Goal: Download file/media

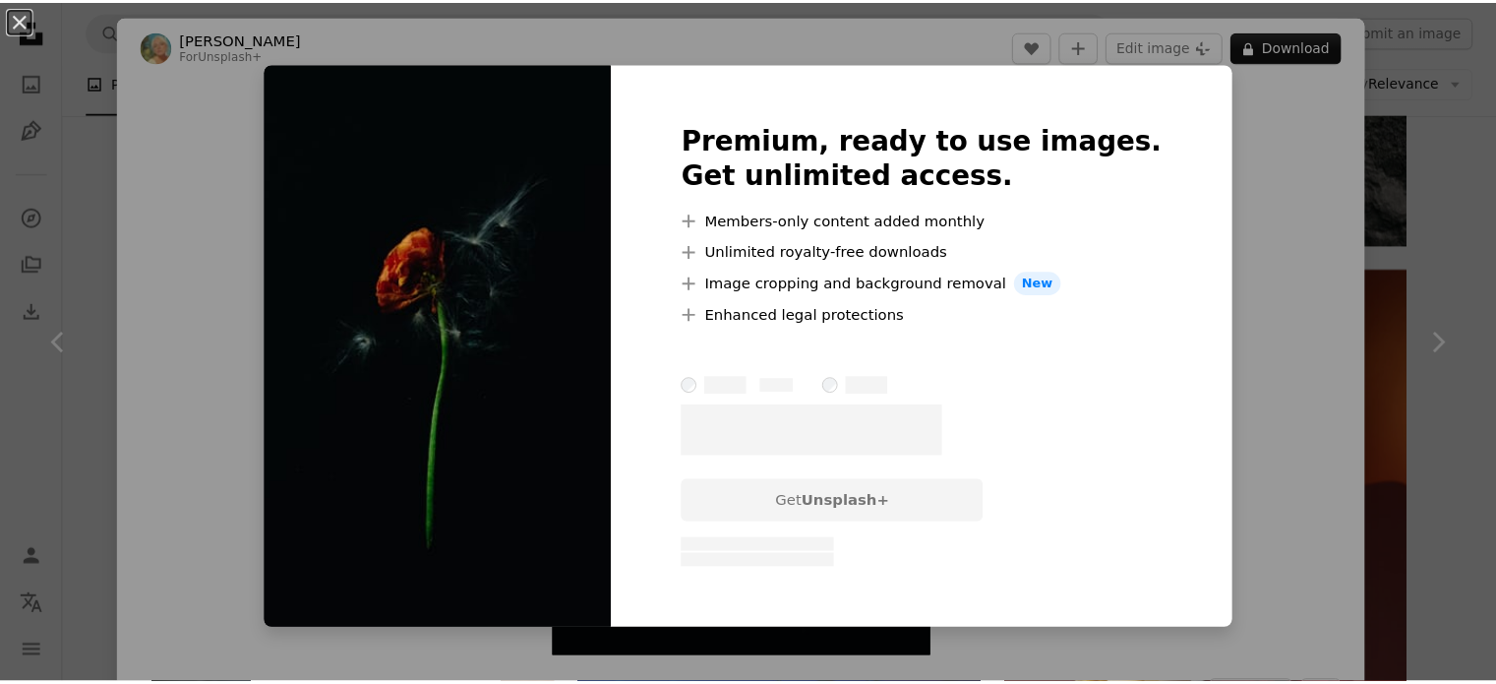
scroll to position [7876, 0]
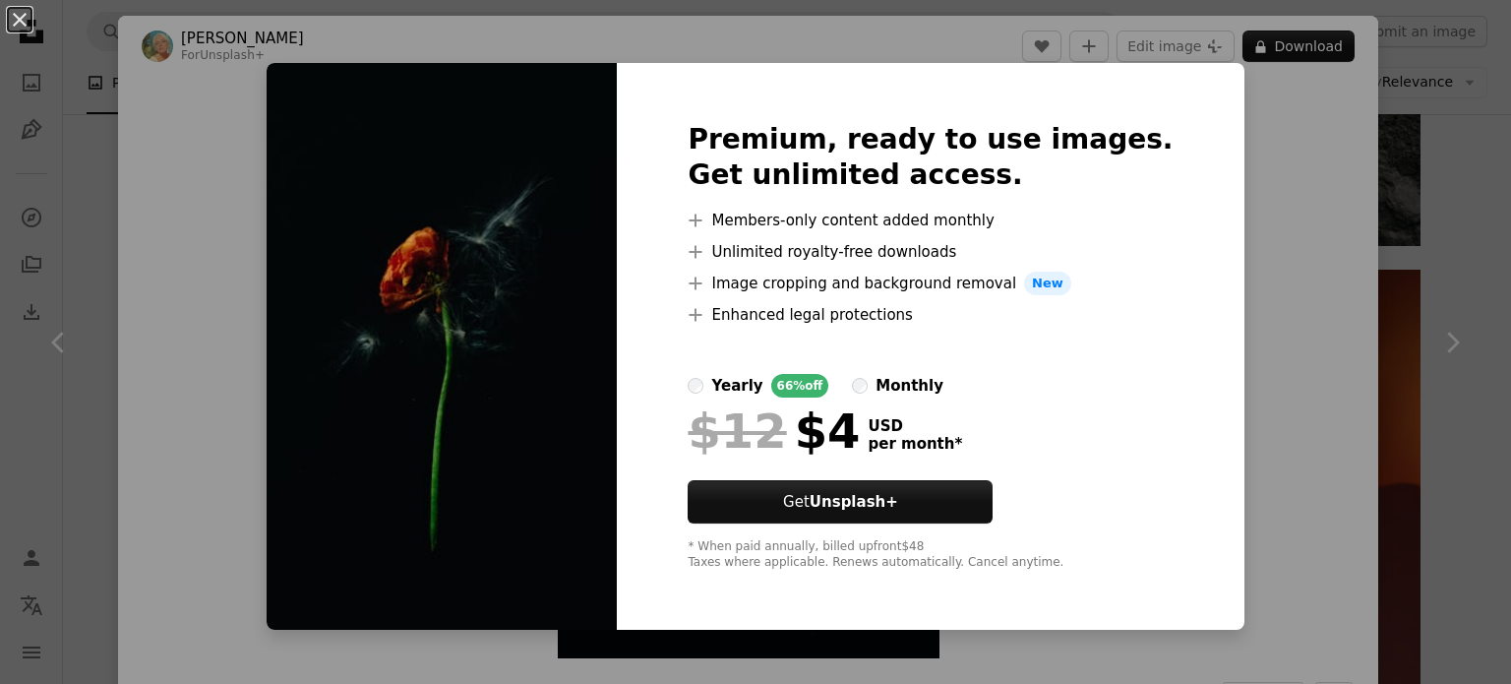
click at [1428, 225] on div "An X shape Premium, ready to use images. Get unlimited access. A plus sign Memb…" at bounding box center [755, 342] width 1511 height 684
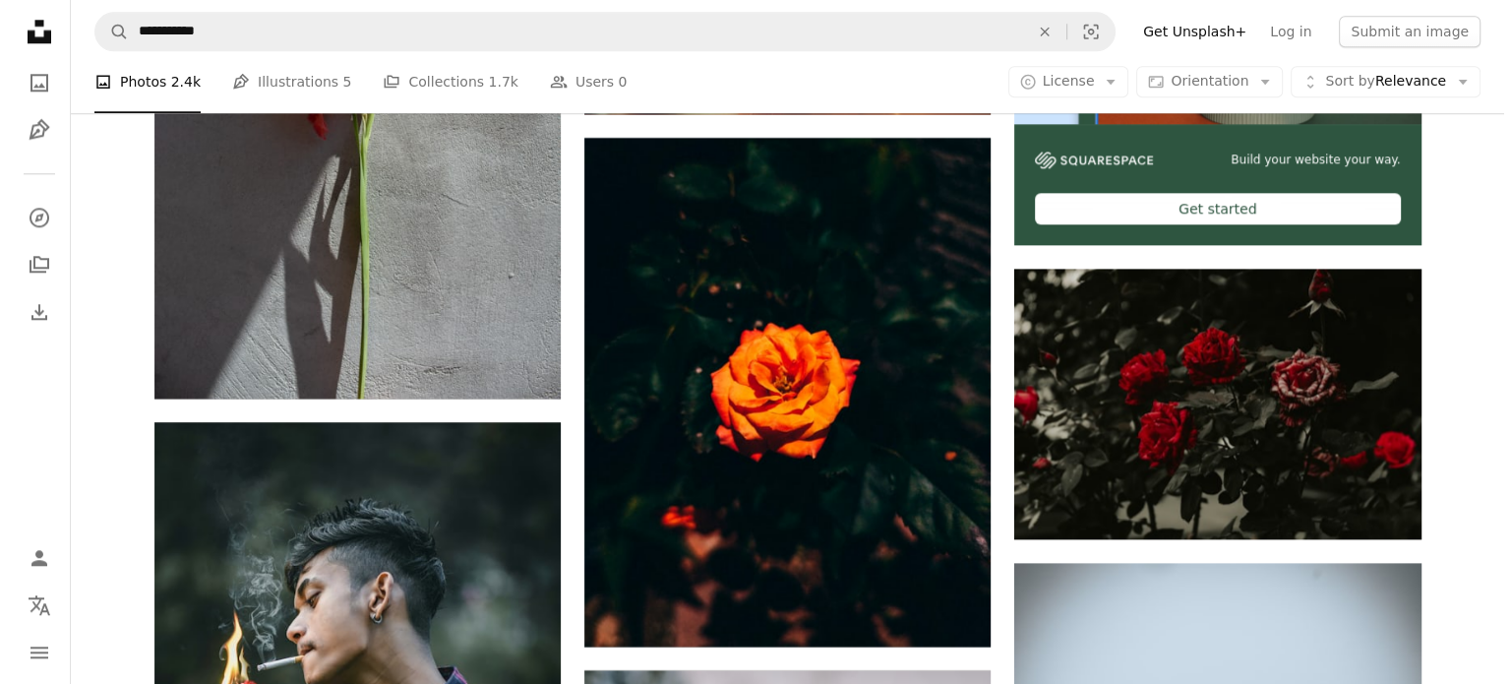
scroll to position [9712, 0]
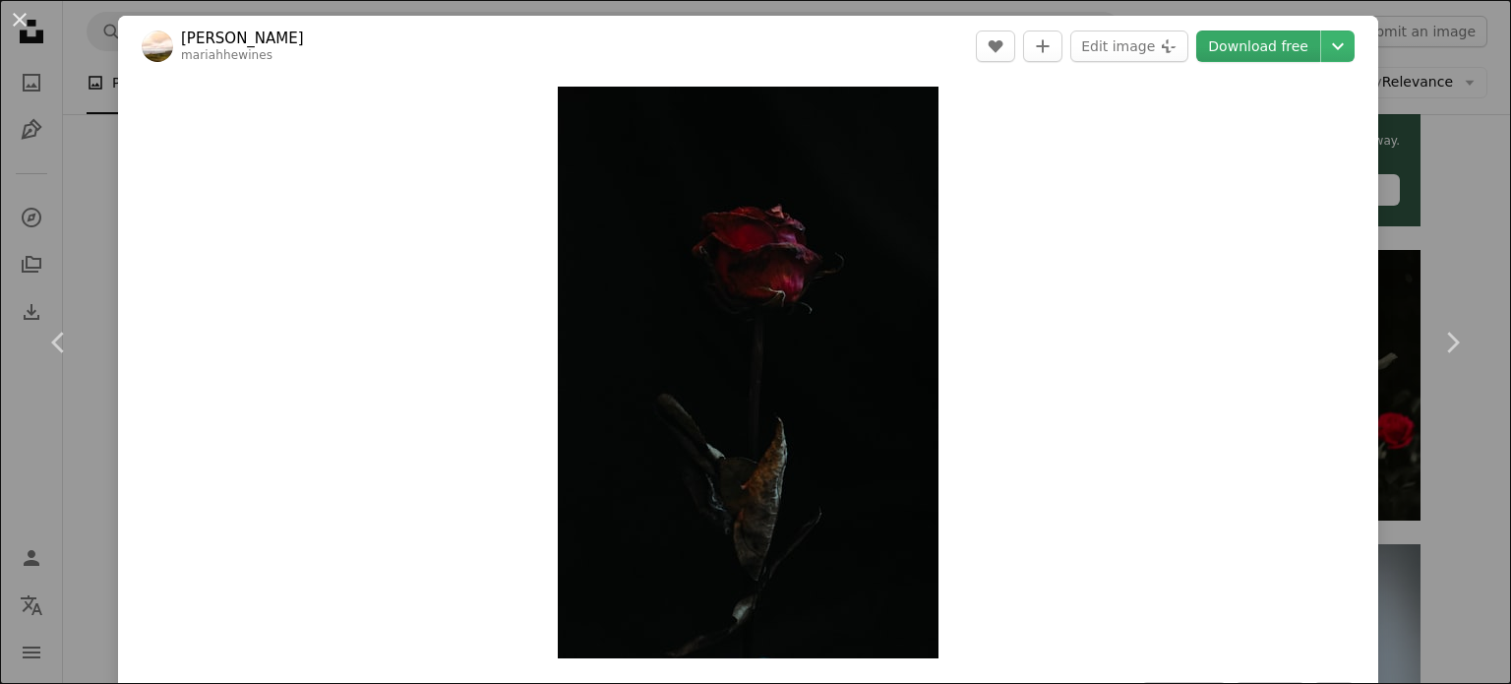
click at [1243, 44] on link "Download free" at bounding box center [1258, 45] width 124 height 31
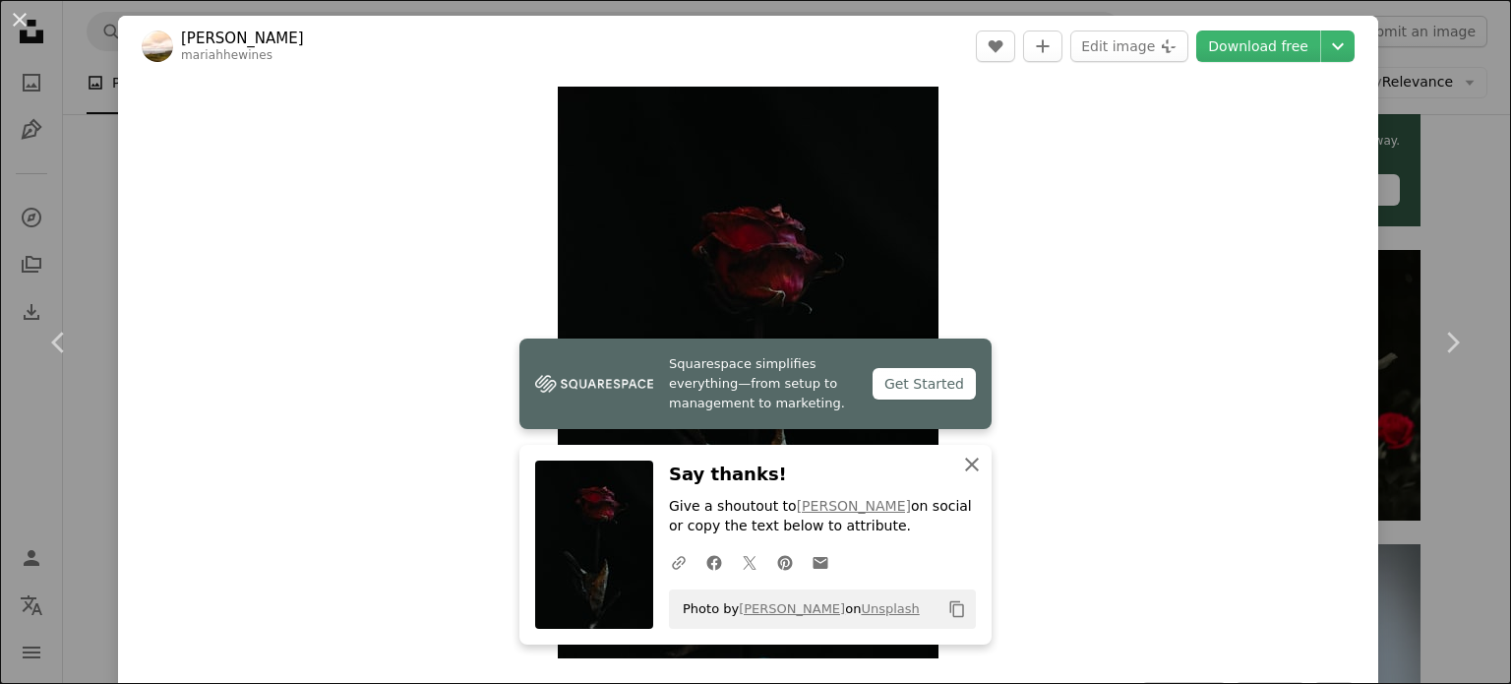
click at [965, 462] on icon "button" at bounding box center [972, 464] width 14 height 14
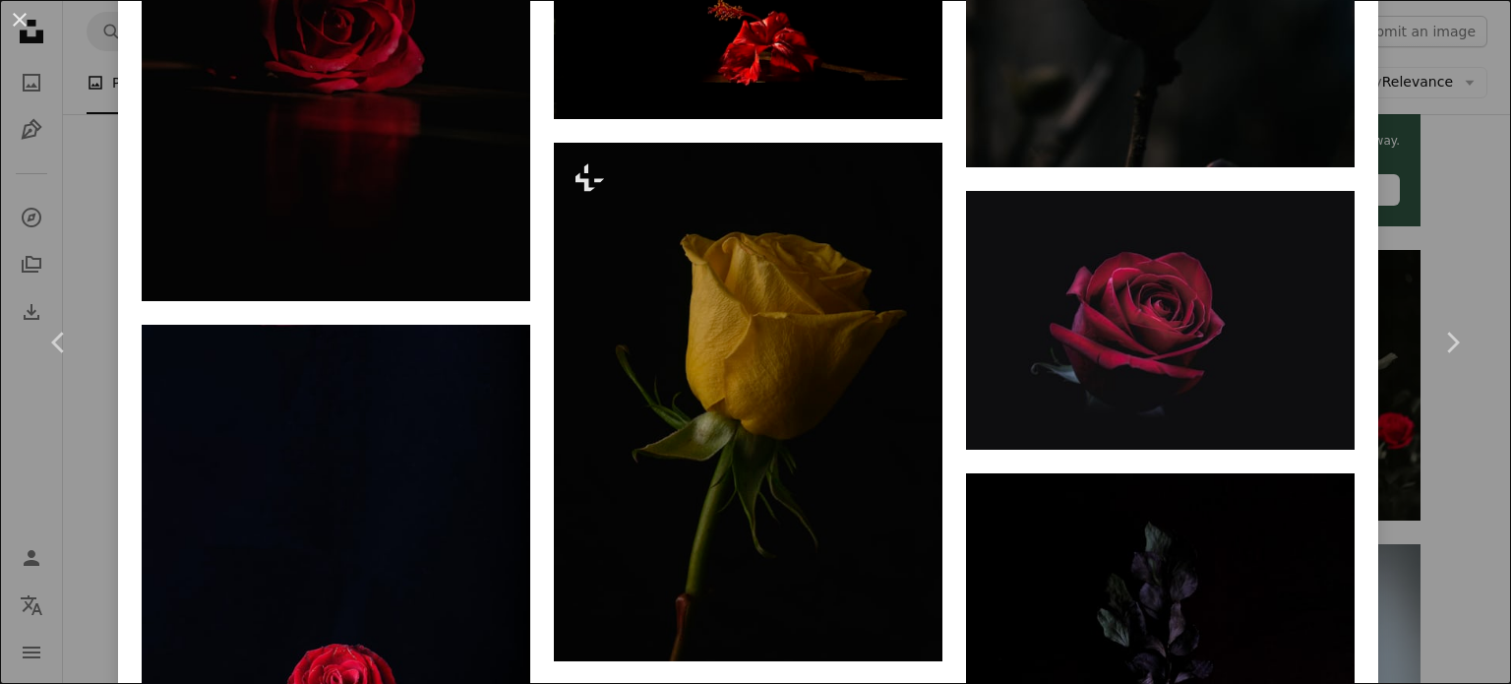
scroll to position [11137, 0]
